Goal: Task Accomplishment & Management: Manage account settings

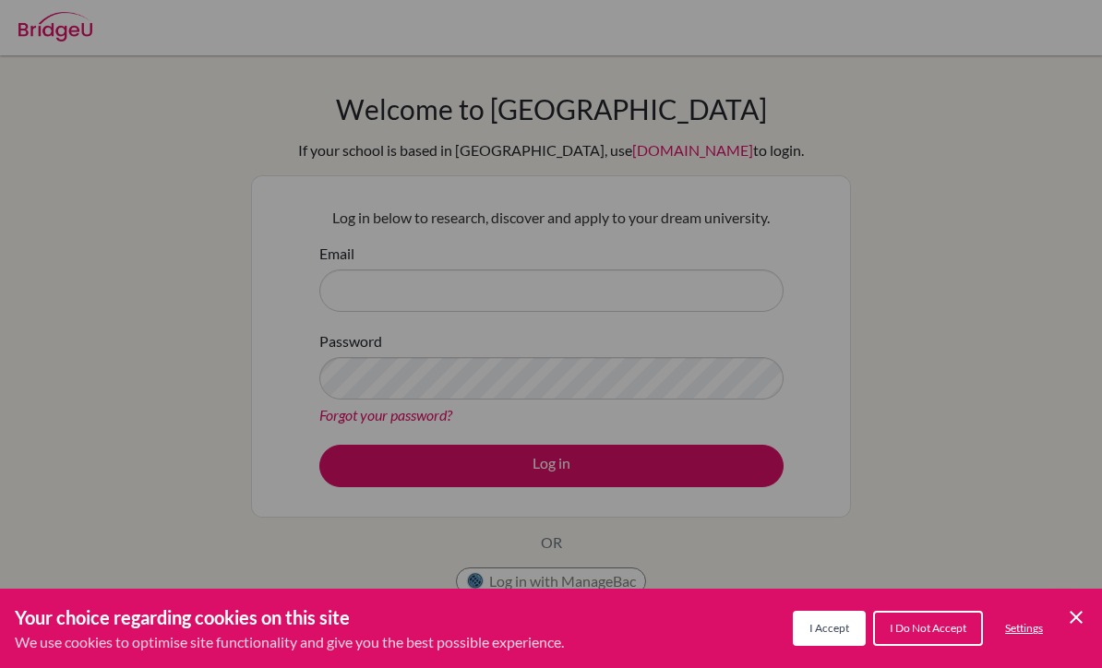
click at [840, 625] on span "I Accept" at bounding box center [830, 628] width 40 height 14
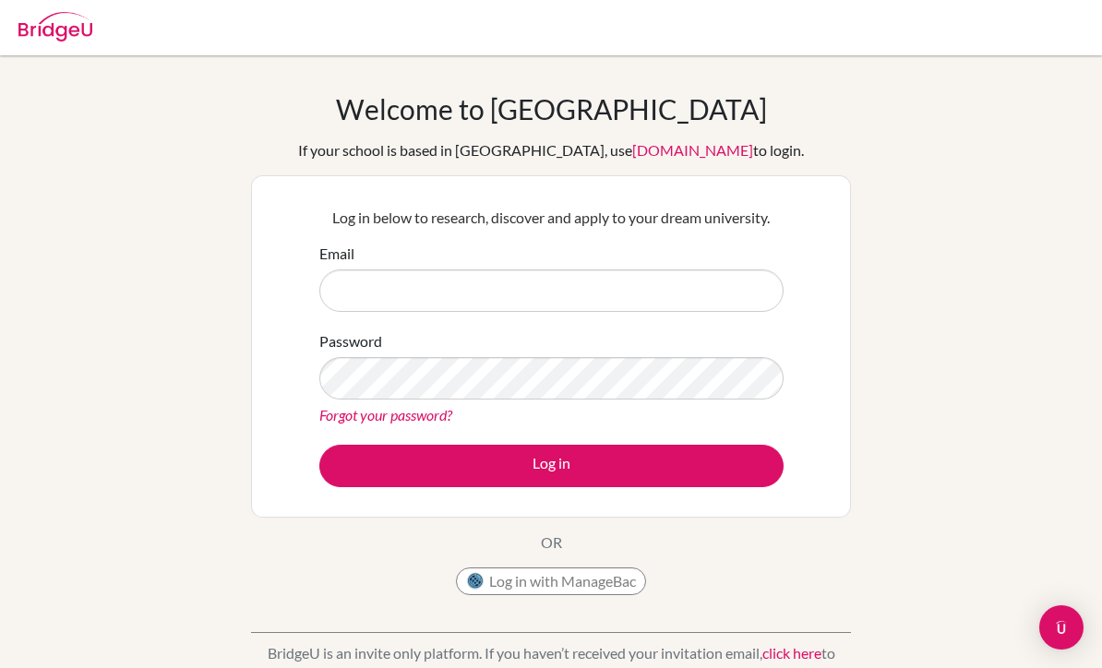
click at [624, 254] on div "Email" at bounding box center [551, 277] width 464 height 69
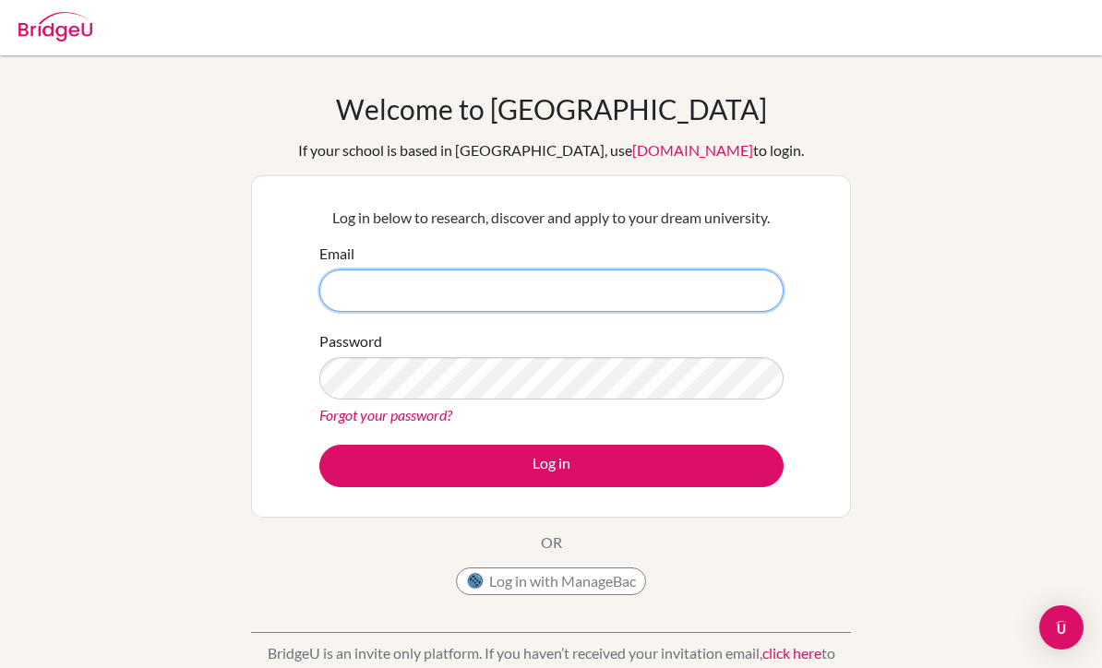
click at [668, 301] on input "Email" at bounding box center [551, 291] width 464 height 42
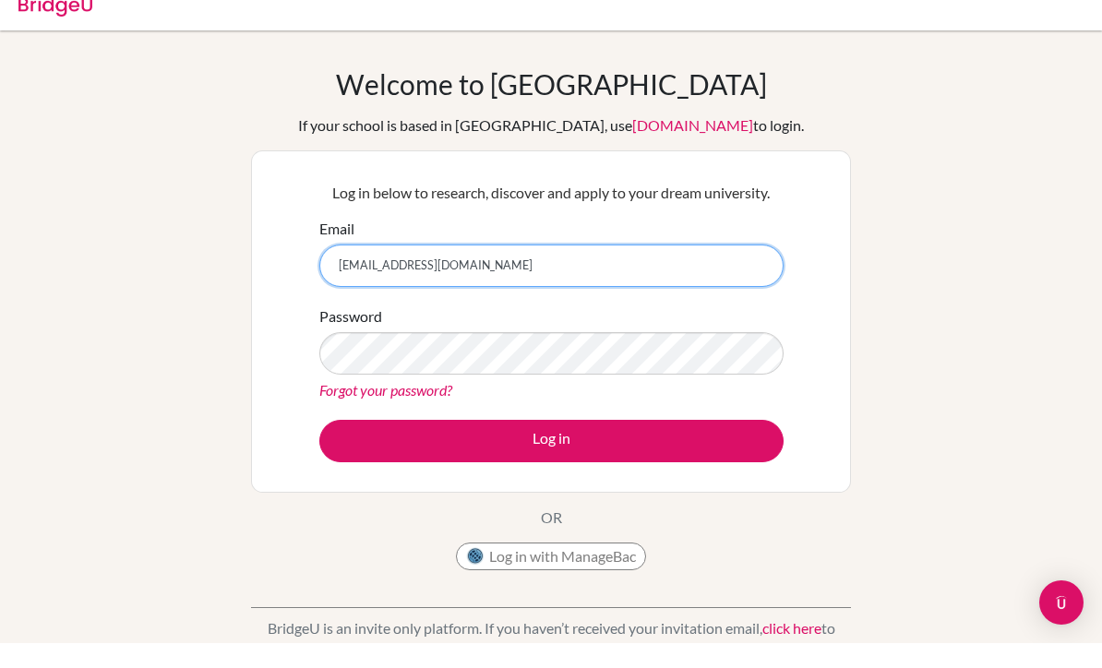
type input "[EMAIL_ADDRESS][DOMAIN_NAME]"
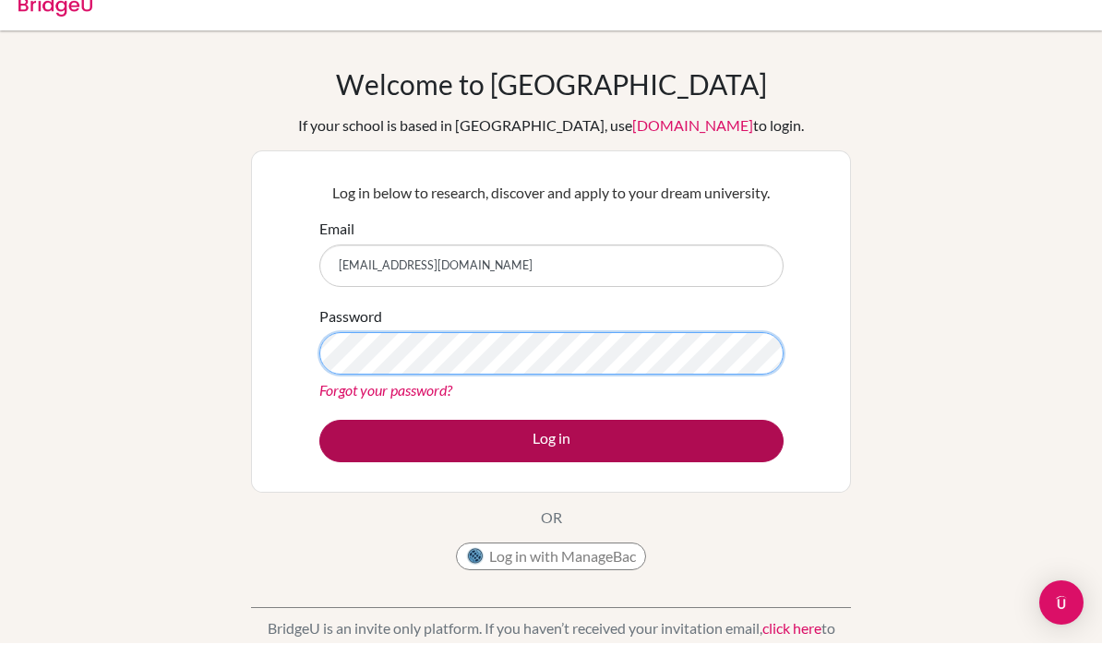
click at [694, 449] on button "Log in" at bounding box center [551, 466] width 464 height 42
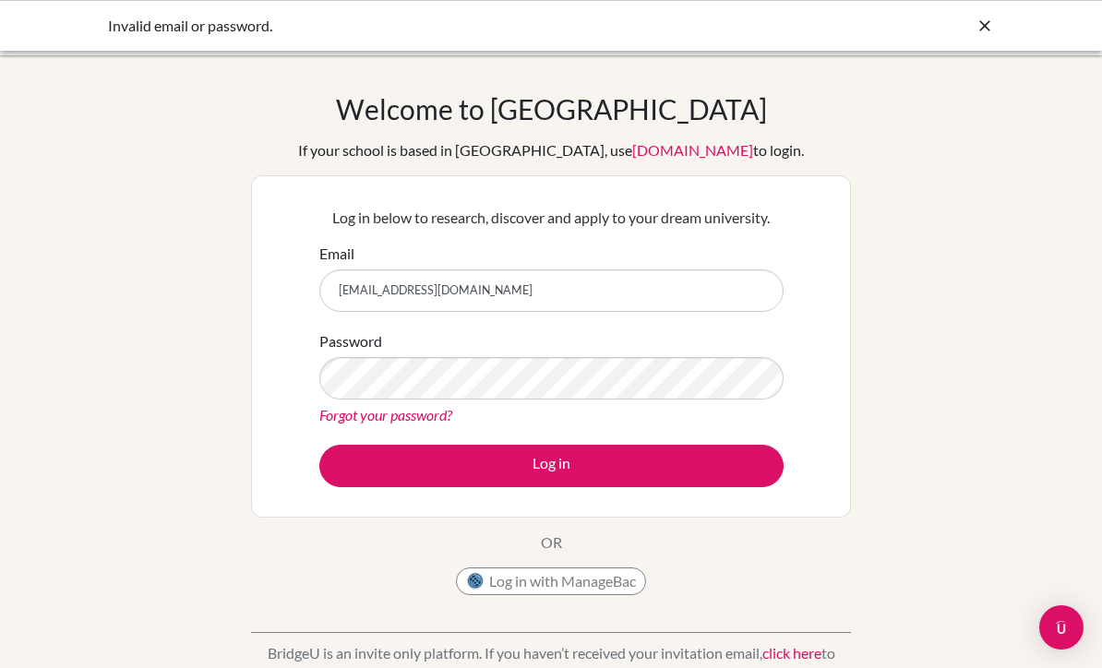
click at [366, 422] on link "Forgot your password?" at bounding box center [385, 415] width 133 height 18
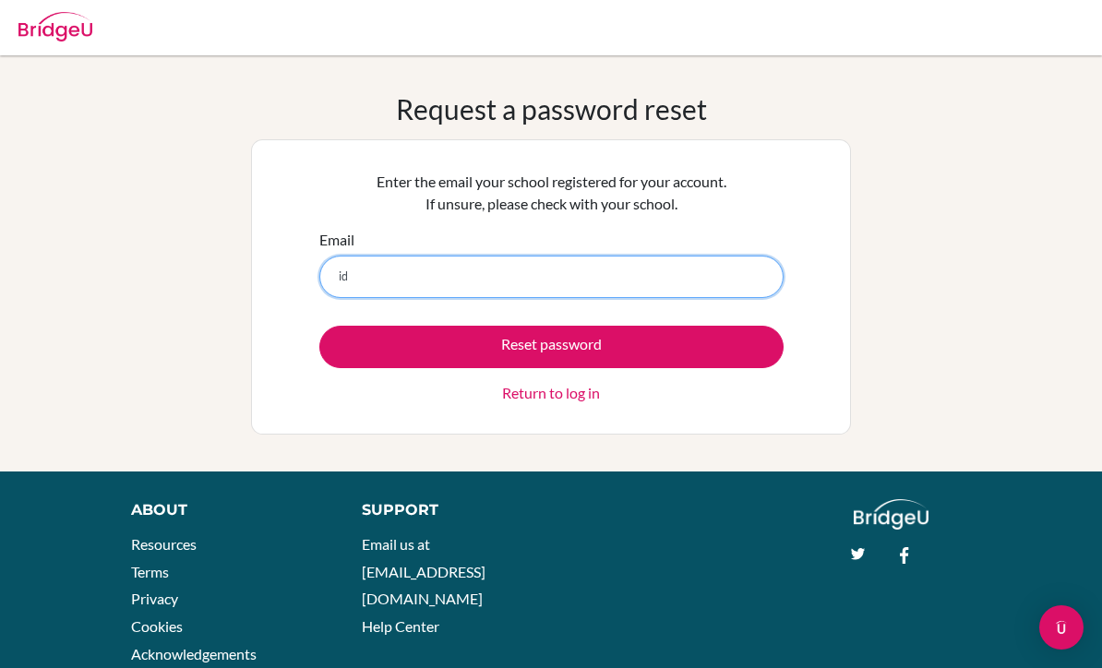
type input "[EMAIL_ADDRESS][DOMAIN_NAME]"
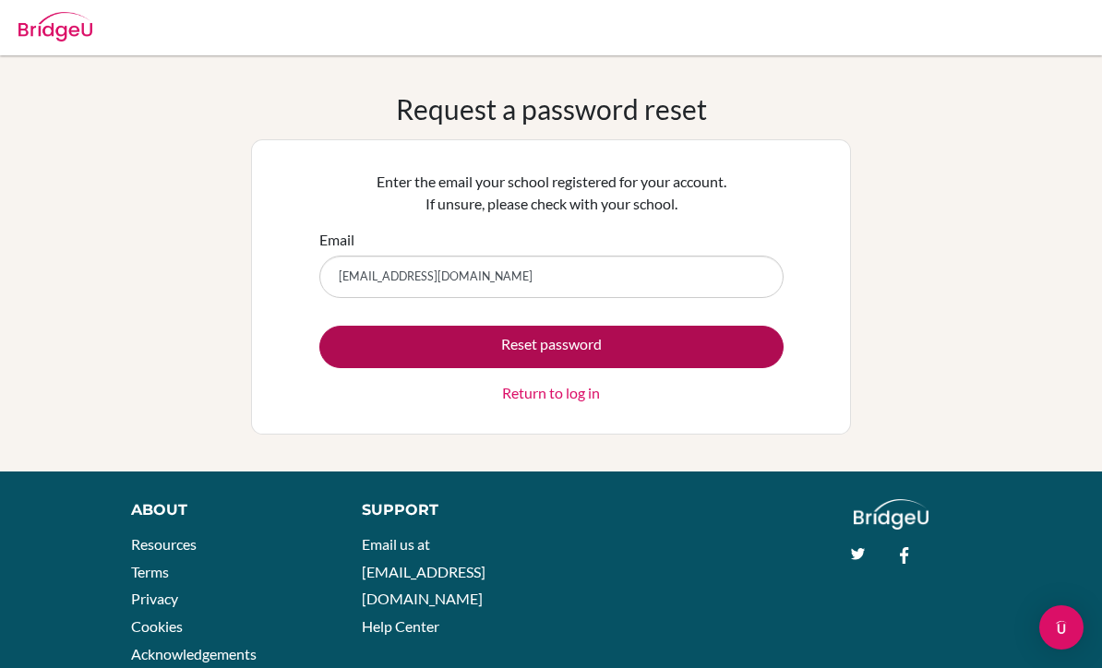
click at [688, 348] on button "Reset password" at bounding box center [551, 347] width 464 height 42
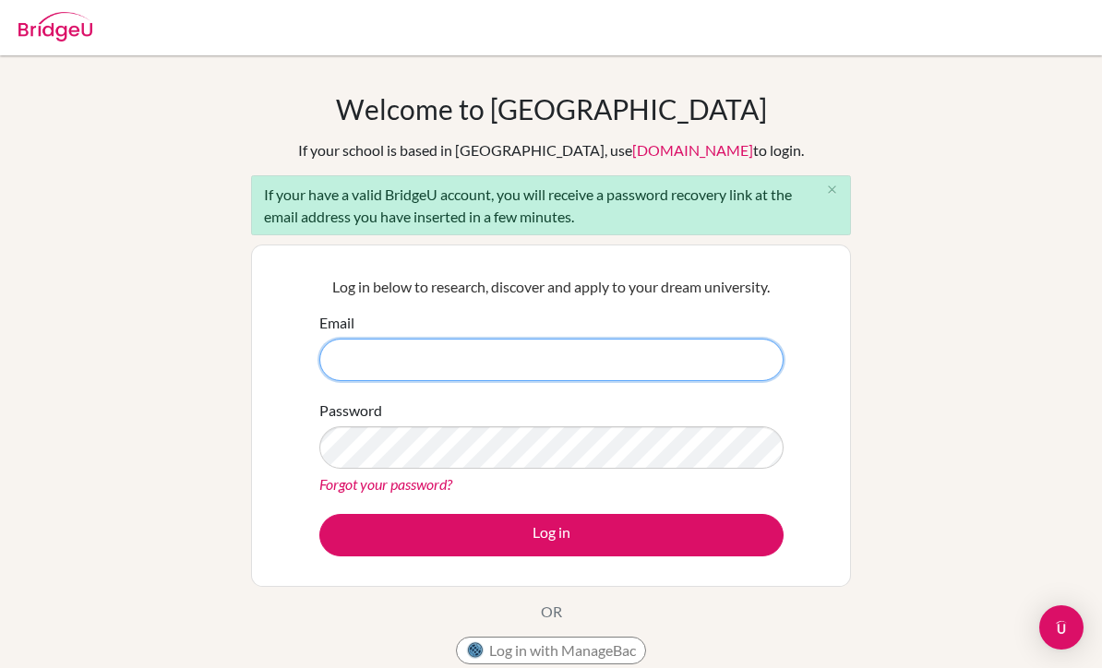
type input "[EMAIL_ADDRESS][DOMAIN_NAME]"
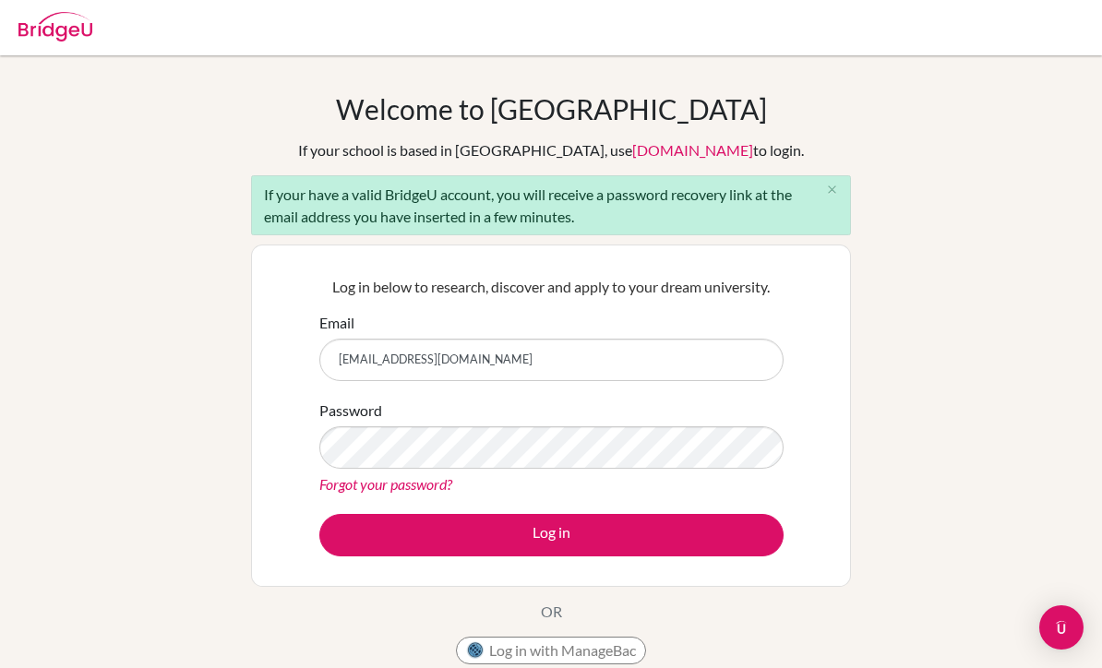
click at [551, 534] on button "Log in" at bounding box center [551, 535] width 464 height 42
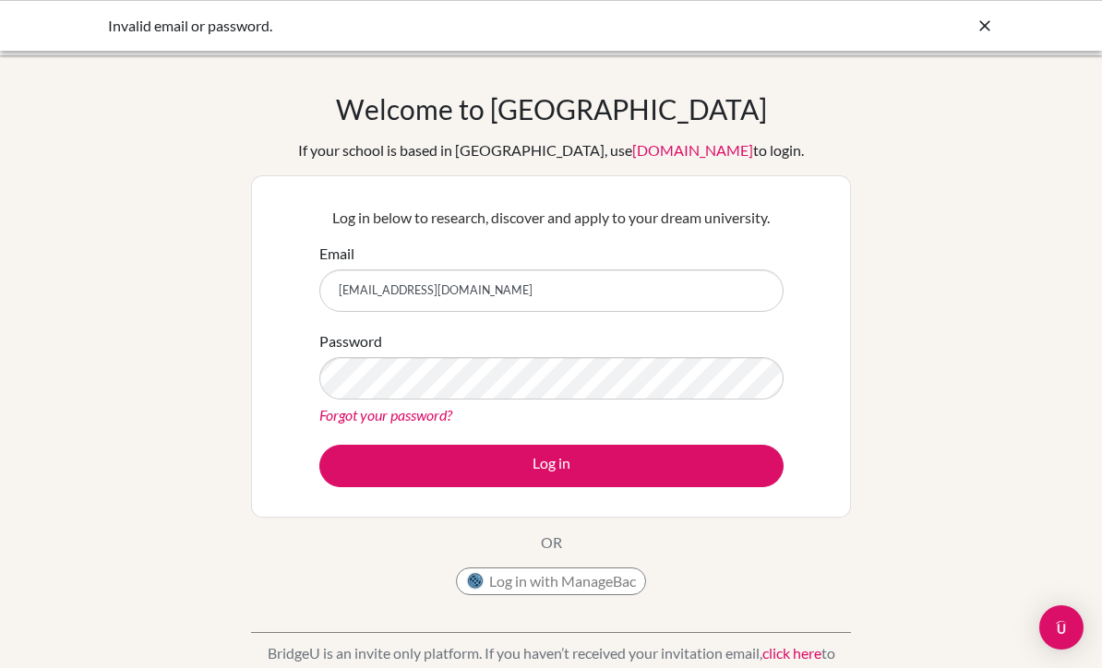
click at [1067, 398] on div "Welcome to BridgeU If your school is based in China, use app.bridge-u.com.cn to…" at bounding box center [551, 394] width 1102 height 604
click at [987, 18] on icon at bounding box center [985, 26] width 18 height 18
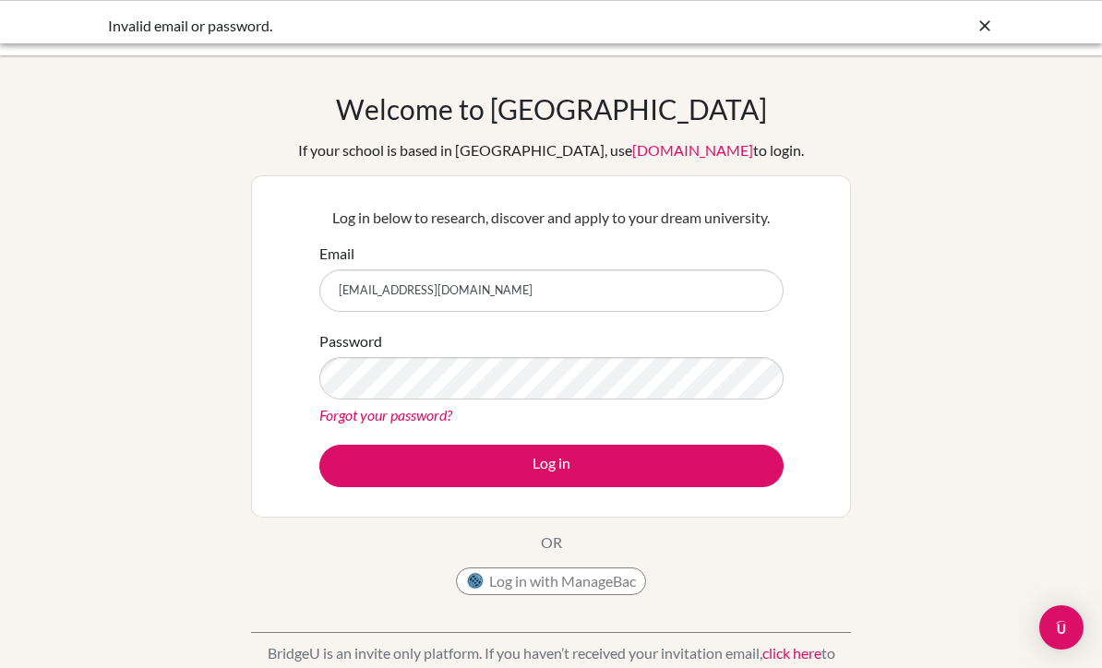
click at [990, 22] on div at bounding box center [551, 27] width 1084 height 55
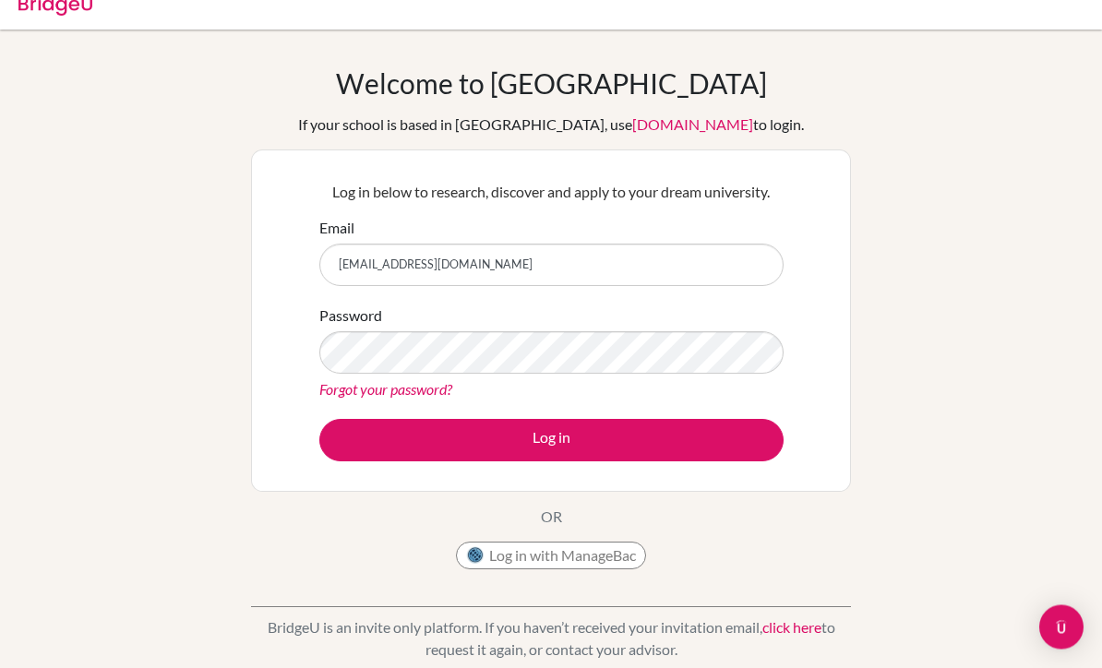
scroll to position [34, 0]
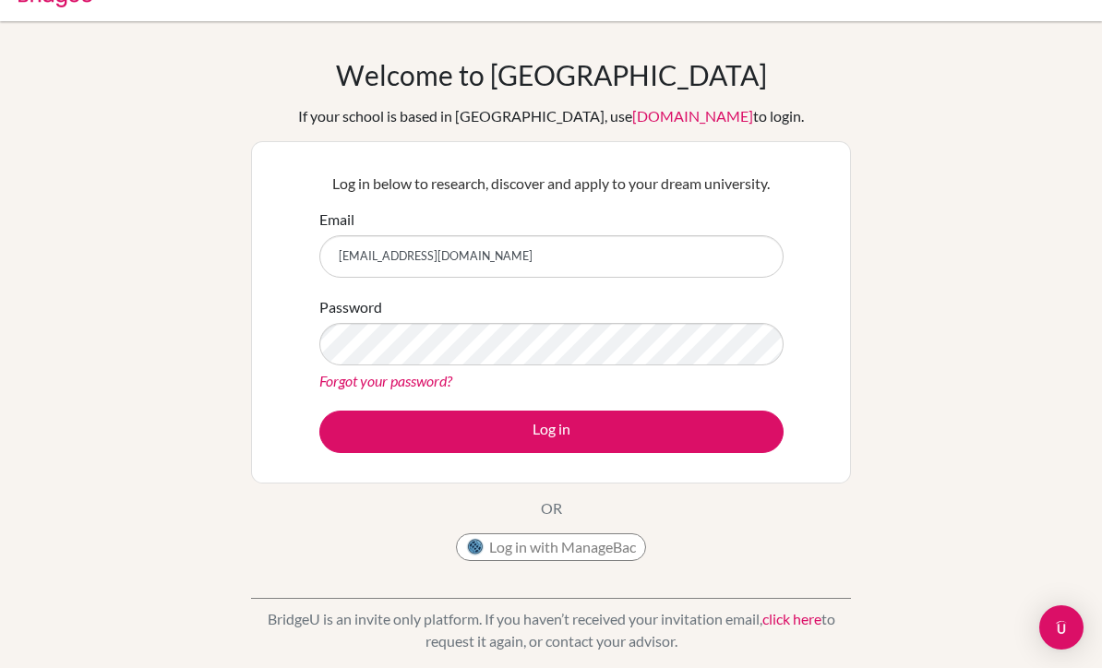
click at [665, 121] on link "app.bridge-u.com.cn" at bounding box center [692, 116] width 121 height 18
